Goal: Find specific page/section: Find specific page/section

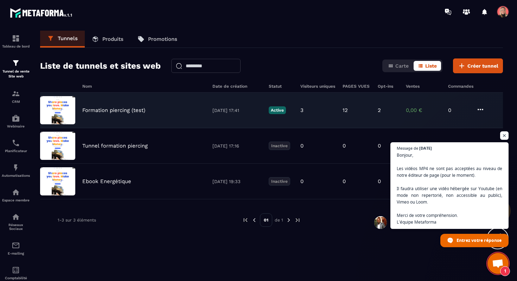
scroll to position [21, 0]
click at [102, 110] on p "Formation piercing (test)" at bounding box center [113, 110] width 63 height 6
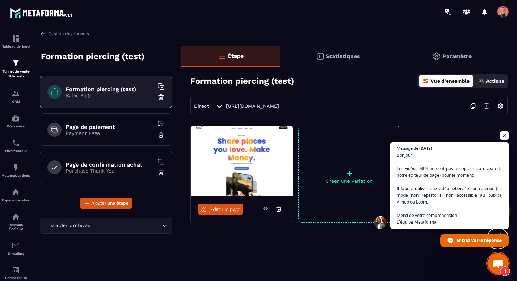
click at [507, 135] on span "Ouvrir le chat" at bounding box center [504, 135] width 9 height 9
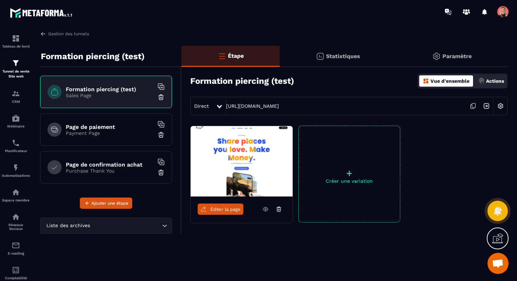
click at [228, 213] on link "Éditer la page" at bounding box center [221, 208] width 46 height 11
